Goal: Information Seeking & Learning: Learn about a topic

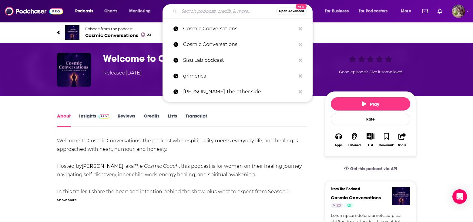
click at [195, 13] on input "Search podcasts, credits, & more..." at bounding box center [227, 11] width 97 height 10
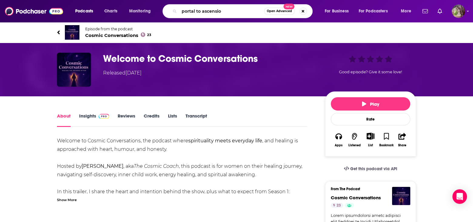
type input "portal to [DATE]"
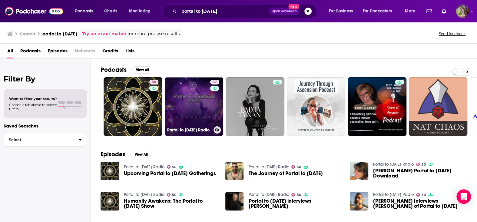
click at [186, 102] on link "37 Portal to [DATE] Radio" at bounding box center [194, 106] width 59 height 59
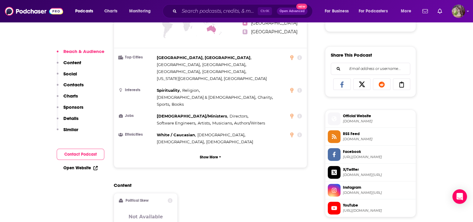
scroll to position [364, 0]
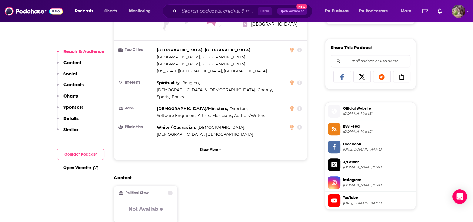
click at [352, 197] on span "YouTube" at bounding box center [378, 197] width 70 height 5
